Goal: Find specific page/section: Find specific page/section

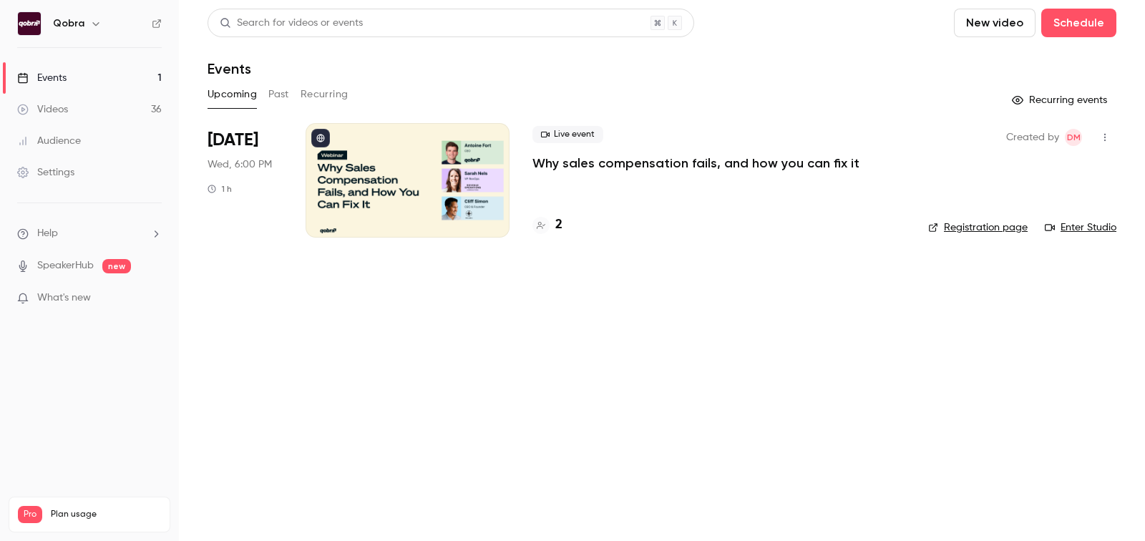
click at [561, 231] on h4 "2" at bounding box center [559, 224] width 7 height 19
